Goal: Information Seeking & Learning: Learn about a topic

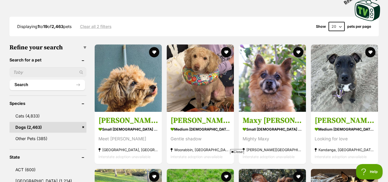
scroll to position [120, 0]
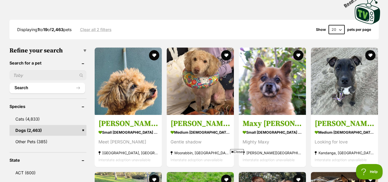
click at [340, 29] on select "20 40 60" at bounding box center [337, 29] width 16 height 9
select select "60"
click at [329, 25] on select "20 40 60" at bounding box center [337, 29] width 16 height 9
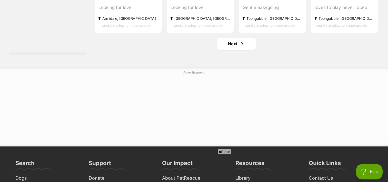
scroll to position [2766, 0]
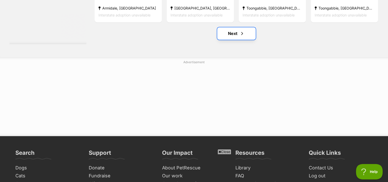
click at [231, 36] on link "Next" at bounding box center [236, 33] width 39 height 12
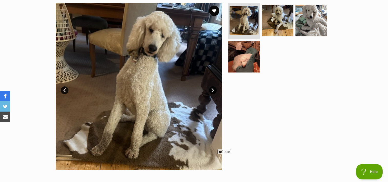
click at [213, 88] on link "Next" at bounding box center [213, 90] width 8 height 8
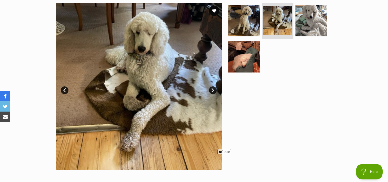
click at [213, 88] on link "Next" at bounding box center [213, 90] width 8 height 8
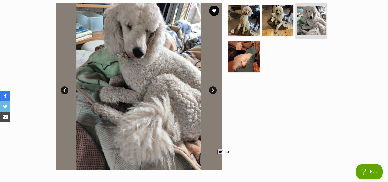
click at [213, 88] on link "Next" at bounding box center [213, 90] width 8 height 8
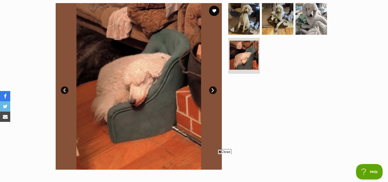
click at [213, 88] on link "Next" at bounding box center [213, 90] width 8 height 8
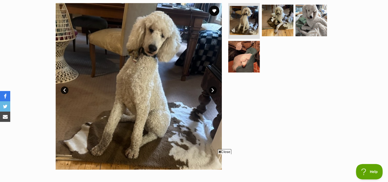
click at [213, 88] on link "Next" at bounding box center [213, 90] width 8 height 8
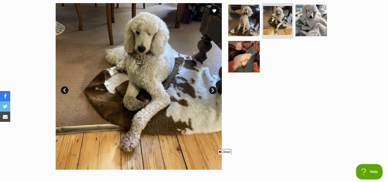
click at [213, 88] on link "Next" at bounding box center [213, 90] width 8 height 8
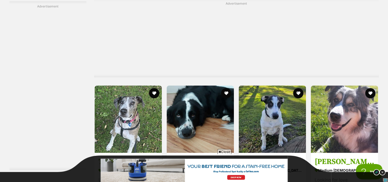
scroll to position [1176, 0]
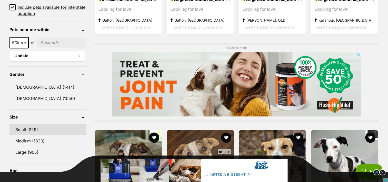
click at [28, 128] on link "Small (229)" at bounding box center [47, 129] width 77 height 11
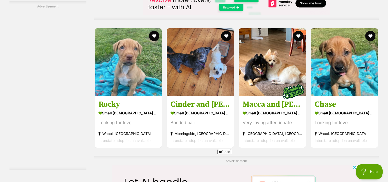
scroll to position [1882, 0]
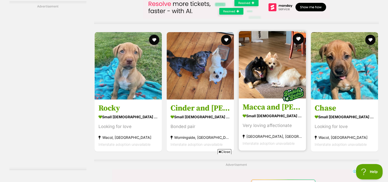
click at [299, 39] on button "favourite" at bounding box center [298, 38] width 11 height 11
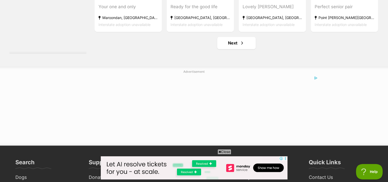
scroll to position [2783, 0]
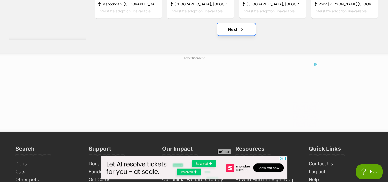
click at [234, 30] on link "Next" at bounding box center [236, 29] width 39 height 12
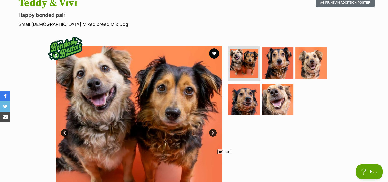
scroll to position [62, 0]
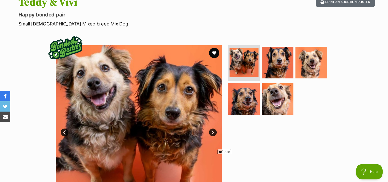
click at [213, 131] on link "Next" at bounding box center [213, 132] width 8 height 8
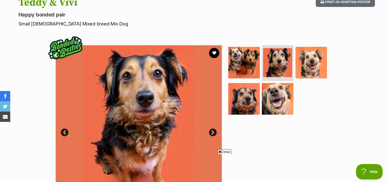
click at [213, 131] on link "Next" at bounding box center [213, 132] width 8 height 8
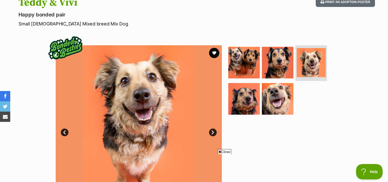
click at [213, 131] on link "Next" at bounding box center [213, 132] width 8 height 8
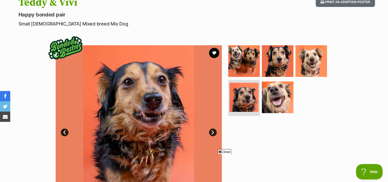
click at [213, 131] on link "Next" at bounding box center [213, 132] width 8 height 8
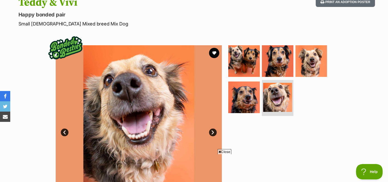
click at [213, 131] on link "Next" at bounding box center [213, 132] width 8 height 8
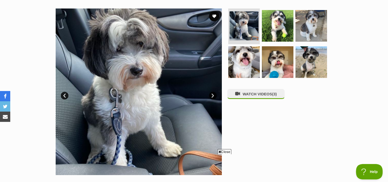
click at [214, 95] on link "Next" at bounding box center [213, 96] width 8 height 8
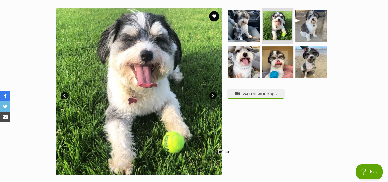
click at [214, 95] on link "Next" at bounding box center [213, 96] width 8 height 8
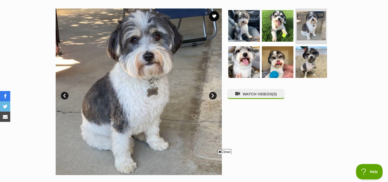
click at [214, 95] on link "Next" at bounding box center [213, 96] width 8 height 8
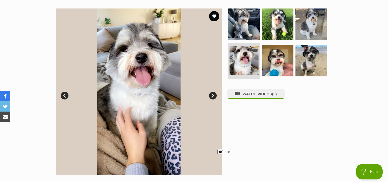
click at [214, 95] on link "Next" at bounding box center [213, 96] width 8 height 8
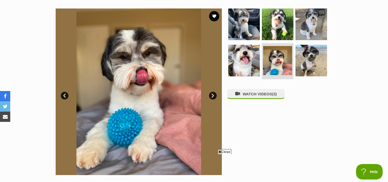
click at [214, 95] on link "Next" at bounding box center [213, 96] width 8 height 8
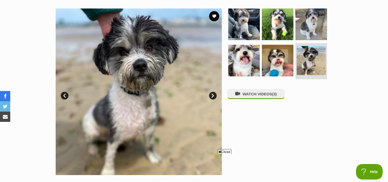
click at [214, 95] on link "Next" at bounding box center [213, 96] width 8 height 8
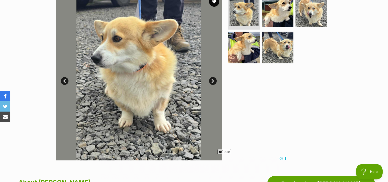
click at [213, 81] on link "Next" at bounding box center [213, 81] width 8 height 8
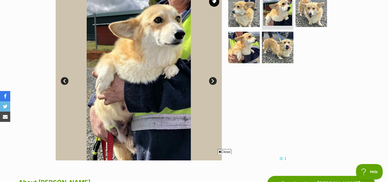
click at [213, 81] on link "Next" at bounding box center [213, 81] width 8 height 8
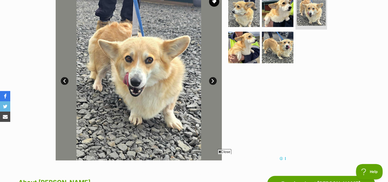
click at [213, 81] on link "Next" at bounding box center [213, 81] width 8 height 8
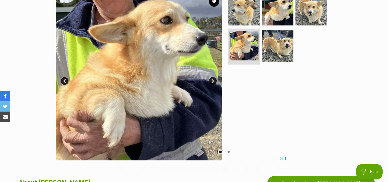
click at [213, 81] on link "Next" at bounding box center [213, 81] width 8 height 8
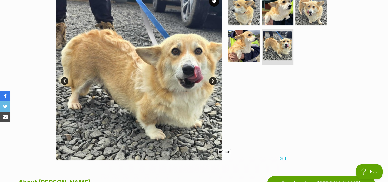
click at [213, 81] on link "Next" at bounding box center [213, 81] width 8 height 8
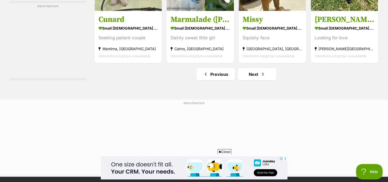
scroll to position [2866, 0]
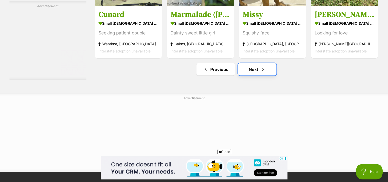
click at [253, 69] on link "Next" at bounding box center [257, 69] width 39 height 12
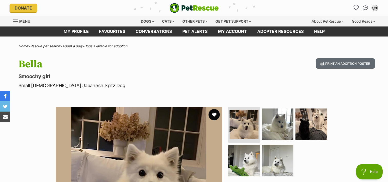
click at [214, 114] on button "favourite" at bounding box center [214, 114] width 11 height 11
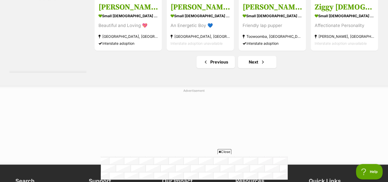
scroll to position [2626, 0]
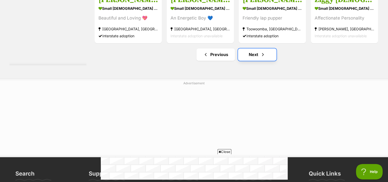
click at [254, 55] on link "Next" at bounding box center [257, 54] width 39 height 12
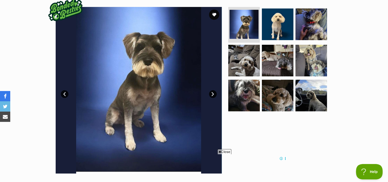
click at [214, 94] on link "Next" at bounding box center [213, 94] width 8 height 8
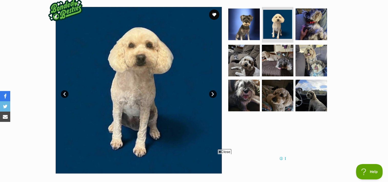
click at [214, 94] on link "Next" at bounding box center [213, 94] width 8 height 8
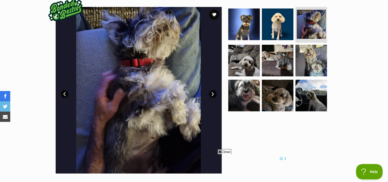
click at [214, 94] on link "Next" at bounding box center [213, 94] width 8 height 8
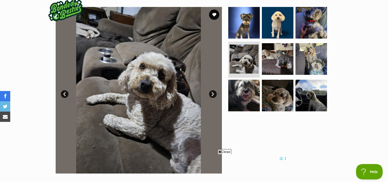
click at [214, 94] on link "Next" at bounding box center [213, 94] width 8 height 8
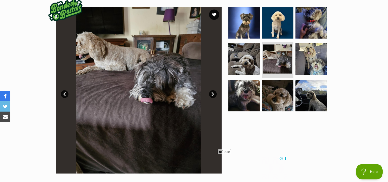
click at [214, 94] on link "Next" at bounding box center [213, 94] width 8 height 8
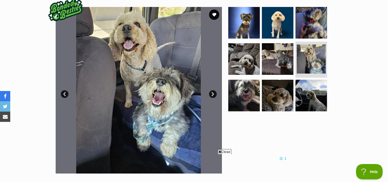
click at [214, 94] on link "Next" at bounding box center [213, 94] width 8 height 8
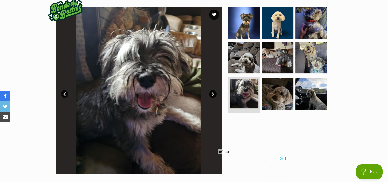
click at [214, 94] on link "Next" at bounding box center [213, 94] width 8 height 8
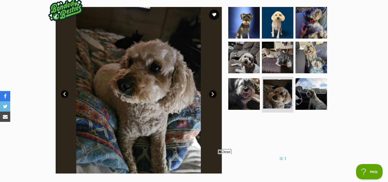
click at [214, 94] on link "Next" at bounding box center [213, 94] width 8 height 8
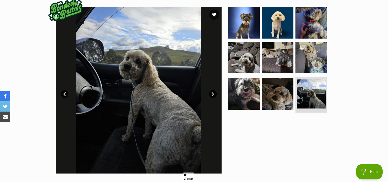
click at [214, 94] on link "Next" at bounding box center [213, 94] width 8 height 8
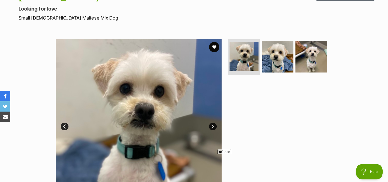
scroll to position [72, 0]
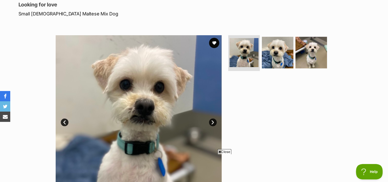
click at [213, 122] on link "Next" at bounding box center [213, 122] width 8 height 8
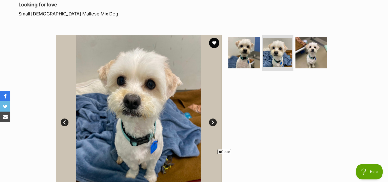
click at [213, 122] on link "Next" at bounding box center [213, 122] width 8 height 8
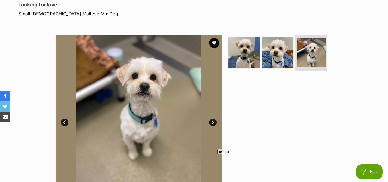
scroll to position [0, 0]
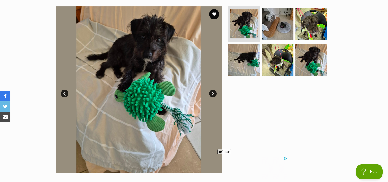
click at [212, 92] on link "Next" at bounding box center [213, 94] width 8 height 8
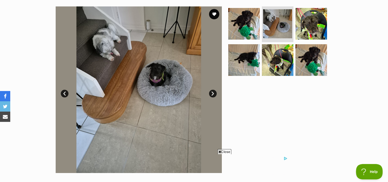
click at [212, 92] on link "Next" at bounding box center [213, 94] width 8 height 8
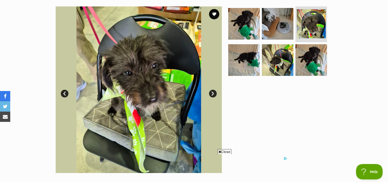
click at [212, 92] on link "Next" at bounding box center [213, 94] width 8 height 8
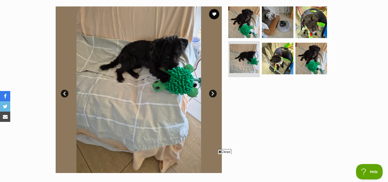
click at [212, 92] on link "Next" at bounding box center [213, 94] width 8 height 8
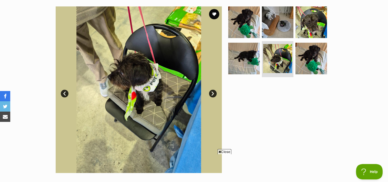
click at [212, 92] on link "Next" at bounding box center [213, 94] width 8 height 8
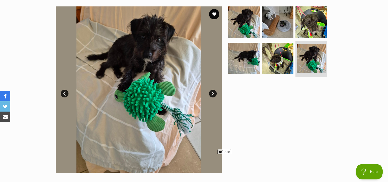
click at [212, 92] on link "Next" at bounding box center [213, 94] width 8 height 8
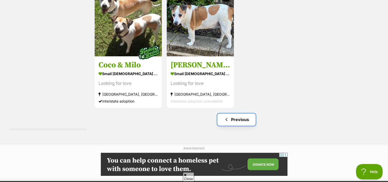
click at [238, 118] on link "Previous" at bounding box center [236, 119] width 39 height 12
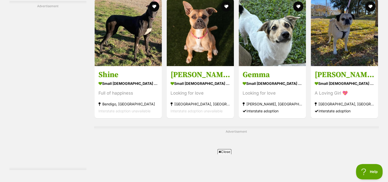
scroll to position [1, 0]
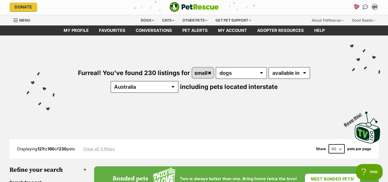
click at [356, 7] on icon "Favourites" at bounding box center [356, 7] width 6 height 6
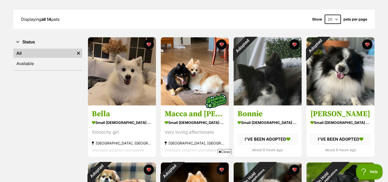
scroll to position [63, 0]
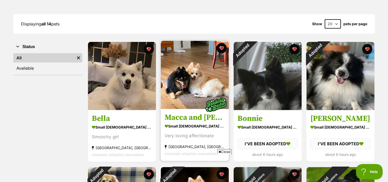
click at [189, 116] on h3 "Macca and [PERSON_NAME]" at bounding box center [195, 118] width 60 height 10
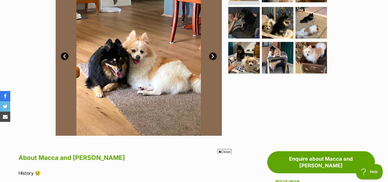
scroll to position [127, 0]
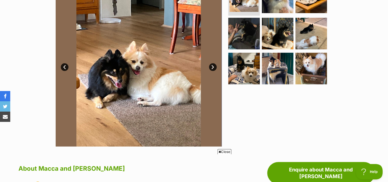
click at [211, 66] on link "Next" at bounding box center [213, 67] width 8 height 8
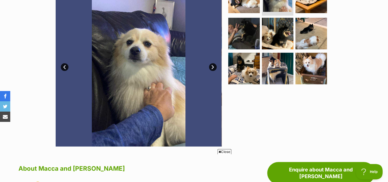
click at [211, 66] on link "Next" at bounding box center [213, 67] width 8 height 8
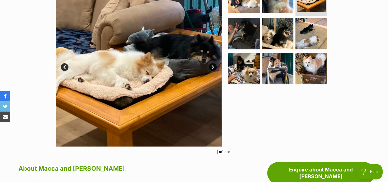
click at [211, 66] on link "Next" at bounding box center [213, 67] width 8 height 8
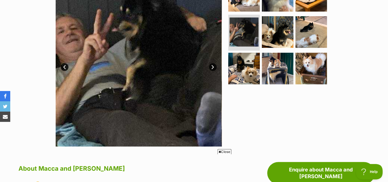
click at [211, 66] on link "Next" at bounding box center [213, 67] width 8 height 8
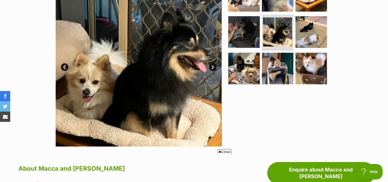
click at [211, 66] on link "Next" at bounding box center [213, 67] width 8 height 8
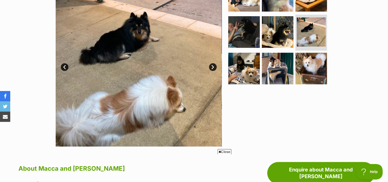
click at [211, 66] on link "Next" at bounding box center [213, 67] width 8 height 8
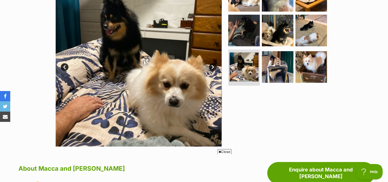
click at [211, 66] on link "Next" at bounding box center [213, 67] width 8 height 8
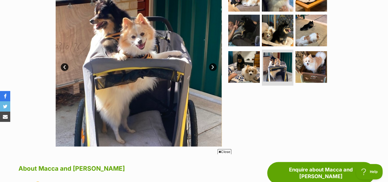
click at [211, 66] on link "Next" at bounding box center [213, 67] width 8 height 8
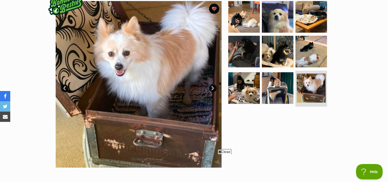
scroll to position [106, 0]
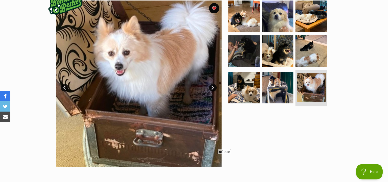
click at [212, 86] on link "Next" at bounding box center [213, 88] width 8 height 8
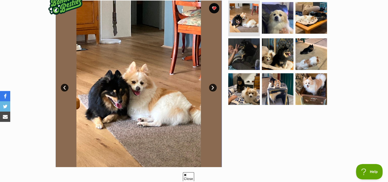
scroll to position [0, 0]
